Goal: Obtain resource: Obtain resource

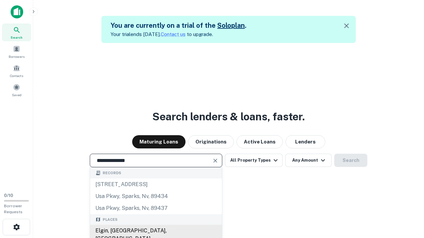
click at [156, 231] on div "Elgin, [GEOGRAPHIC_DATA], [GEOGRAPHIC_DATA]" at bounding box center [156, 235] width 132 height 20
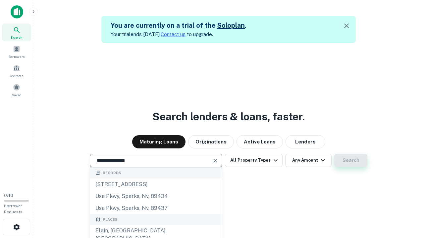
type input "**********"
click at [334, 154] on button "Search" at bounding box center [350, 160] width 33 height 13
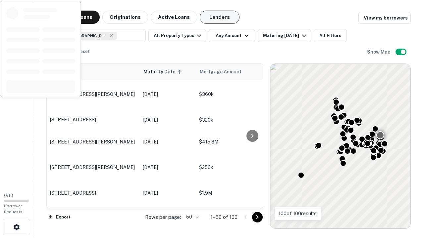
click at [219, 17] on button "Lenders" at bounding box center [220, 17] width 40 height 13
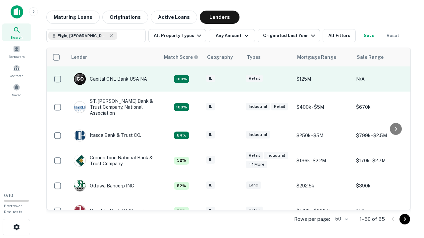
click at [235, 79] on div "IL" at bounding box center [222, 79] width 33 height 9
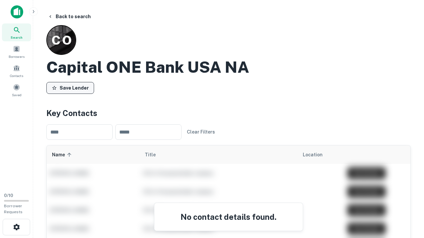
click at [70, 88] on button "Save Lender" at bounding box center [70, 88] width 48 height 12
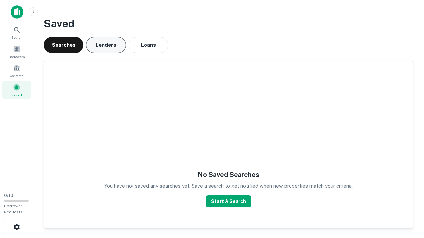
click at [106, 45] on button "Lenders" at bounding box center [106, 45] width 40 height 16
